Goal: Task Accomplishment & Management: Manage account settings

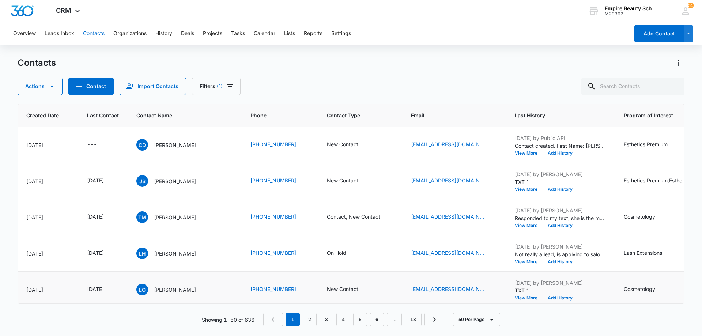
scroll to position [0, 70]
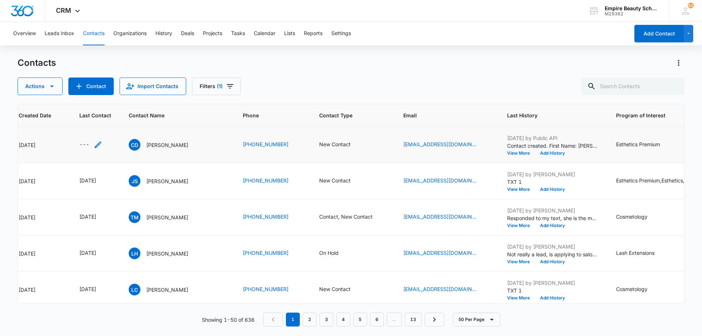
click at [94, 144] on icon "Last Contact - - Select to Edit Field" at bounding box center [98, 144] width 9 height 9
click at [98, 99] on input at bounding box center [90, 98] width 54 height 8
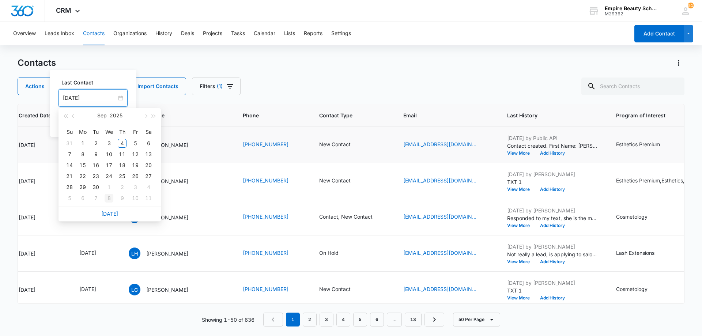
type input "[DATE]"
click at [106, 213] on link "[DATE]" at bounding box center [109, 214] width 17 height 6
type input "[DATE]"
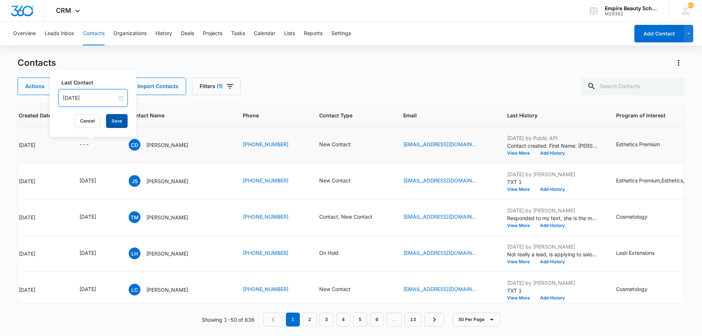
click at [121, 122] on button "Save" at bounding box center [117, 121] width 22 height 14
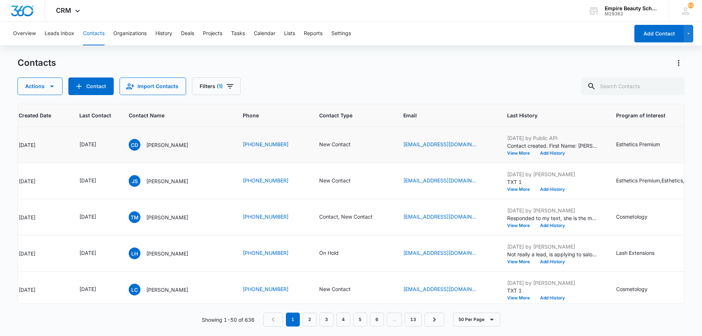
click at [311, 65] on div "Contacts" at bounding box center [351, 63] width 667 height 12
click at [300, 68] on div "Contacts" at bounding box center [351, 63] width 667 height 12
click at [544, 225] on button "Add History" at bounding box center [552, 226] width 35 height 4
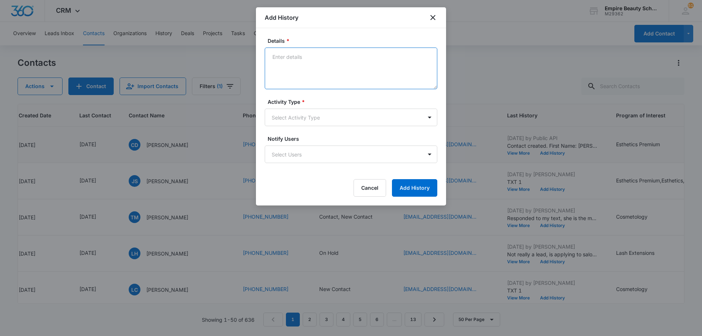
click at [332, 64] on textarea "Details *" at bounding box center [351, 69] width 173 height 42
type textarea "Scheduled tour for her and daughter [DEMOGRAPHIC_DATA]/17 @ 530PM"
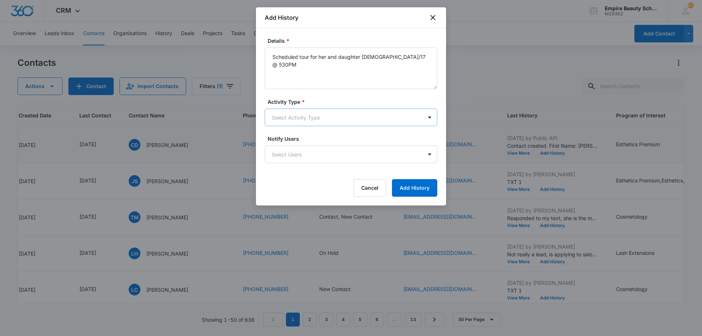
click at [321, 121] on body "CRM Apps Forms CRM Email Shop Payments POS Files Brand Settings Empire Beauty S…" at bounding box center [351, 168] width 702 height 336
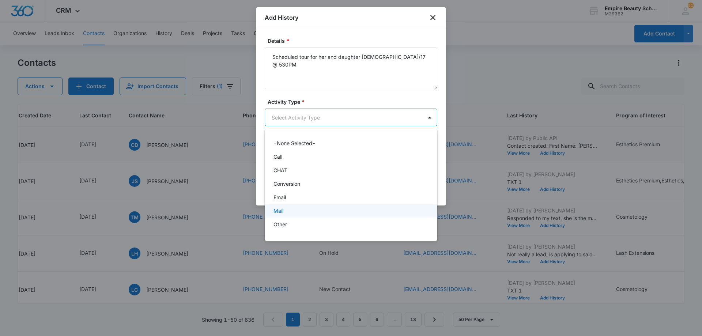
scroll to position [38, 0]
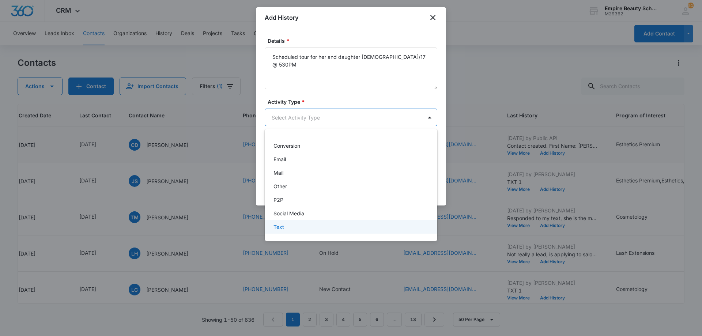
click at [311, 225] on div "Text" at bounding box center [351, 227] width 154 height 8
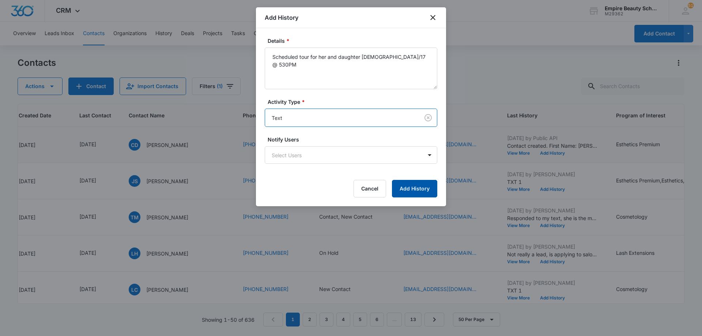
click at [409, 191] on button "Add History" at bounding box center [414, 189] width 45 height 18
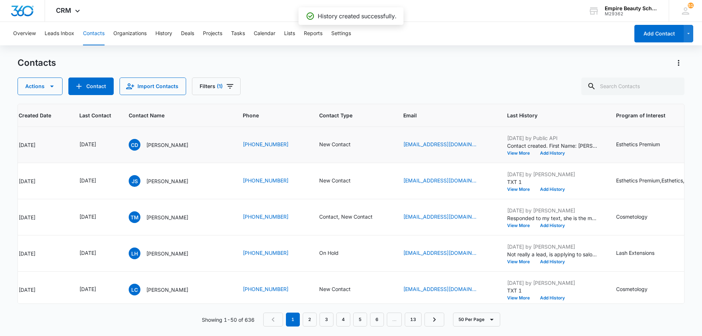
click at [377, 217] on icon "Contact Type - Contact, New Contact - Select to Edit Field" at bounding box center [381, 217] width 9 height 9
click at [377, 172] on div "New Contact Contact" at bounding box center [340, 170] width 93 height 18
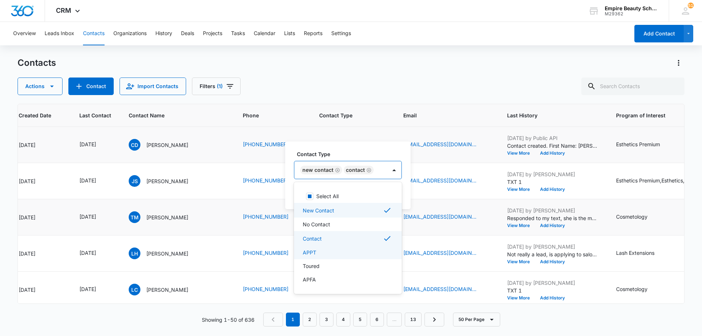
click at [351, 252] on div "APPT" at bounding box center [347, 253] width 89 height 8
click at [353, 237] on div "Contact" at bounding box center [353, 238] width 101 height 9
click at [387, 172] on div at bounding box center [387, 170] width 12 height 12
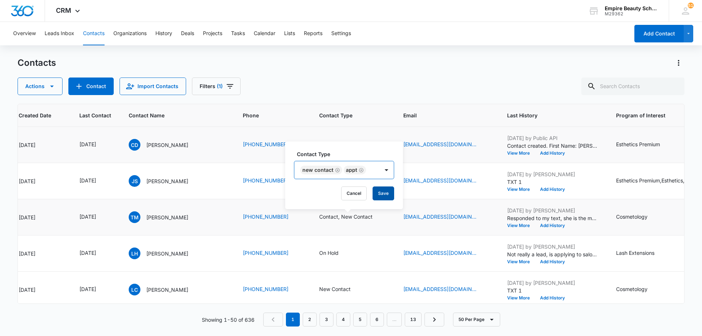
click at [380, 192] on button "Save" at bounding box center [384, 194] width 22 height 14
